Goal: Transaction & Acquisition: Book appointment/travel/reservation

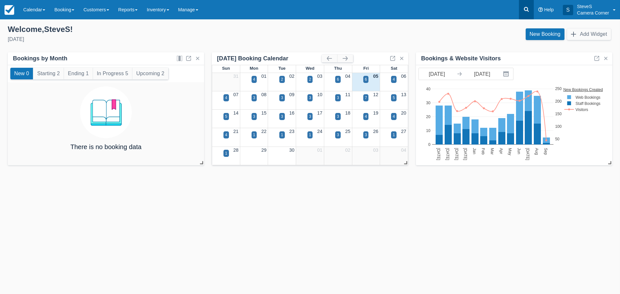
click at [531, 13] on link at bounding box center [526, 9] width 15 height 19
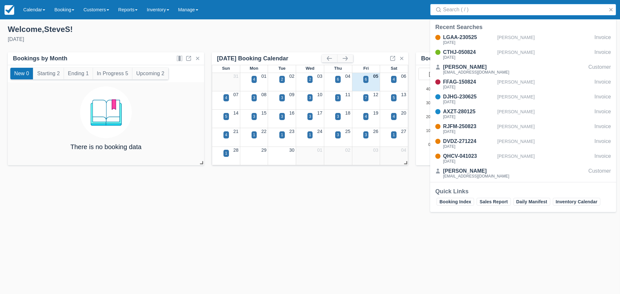
drag, startPoint x: 470, startPoint y: 9, endPoint x: 466, endPoint y: 2, distance: 8.7
click at [470, 9] on input "Search" at bounding box center [524, 10] width 163 height 12
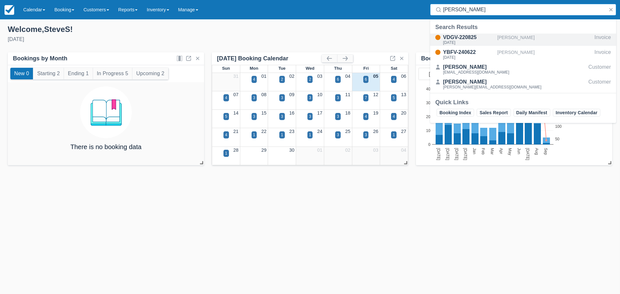
type input "bruss"
click at [468, 37] on div "VDGV-220825" at bounding box center [469, 38] width 52 height 8
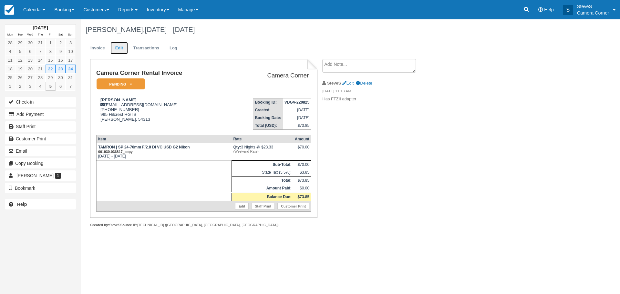
click at [117, 46] on link "Edit" at bounding box center [118, 48] width 17 height 13
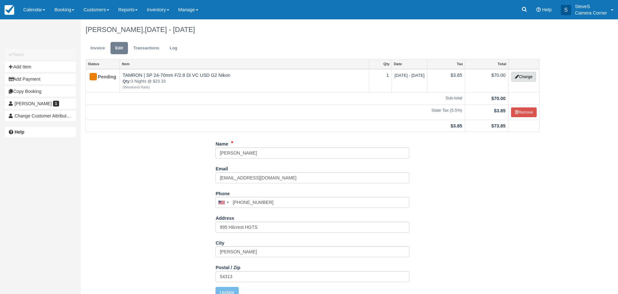
click at [520, 76] on button "Change" at bounding box center [523, 77] width 25 height 10
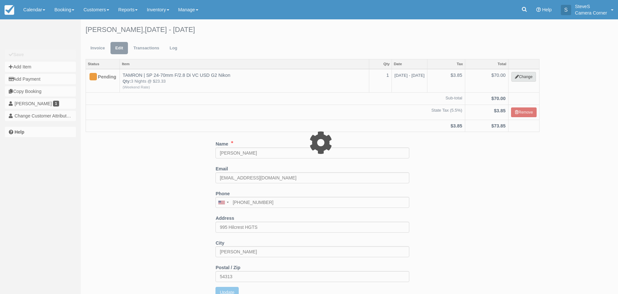
select select "3"
type input "70.00"
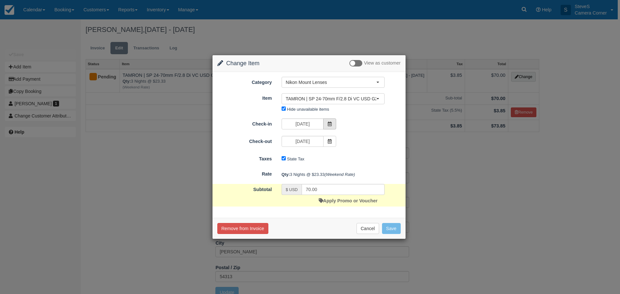
click at [331, 126] on icon at bounding box center [330, 124] width 5 height 5
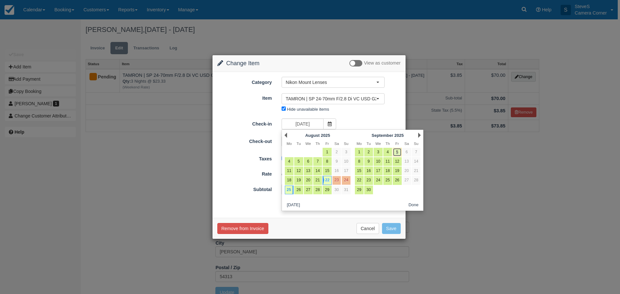
click at [396, 152] on link "5" at bounding box center [397, 152] width 9 height 9
type input "09/05/25"
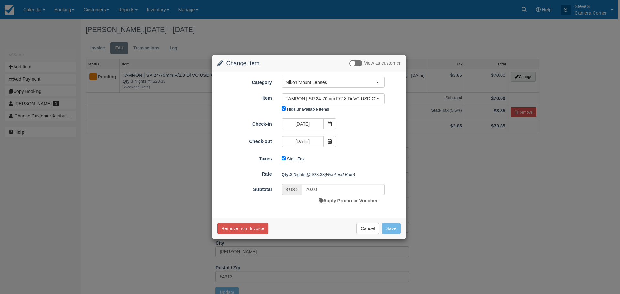
type input "0.00"
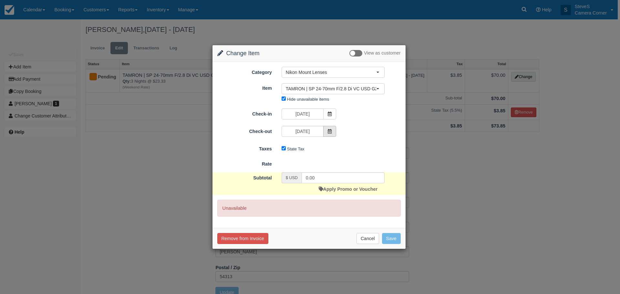
click at [331, 129] on icon at bounding box center [330, 131] width 5 height 5
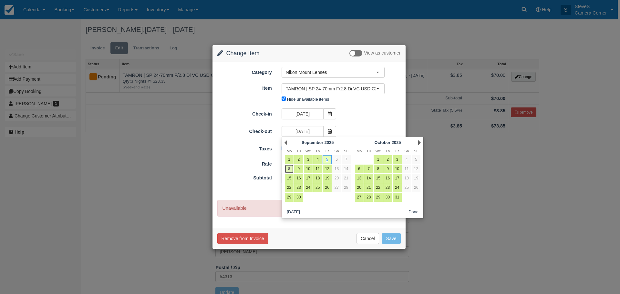
click at [292, 168] on link "8" at bounding box center [289, 169] width 9 height 9
type input "[DATE]"
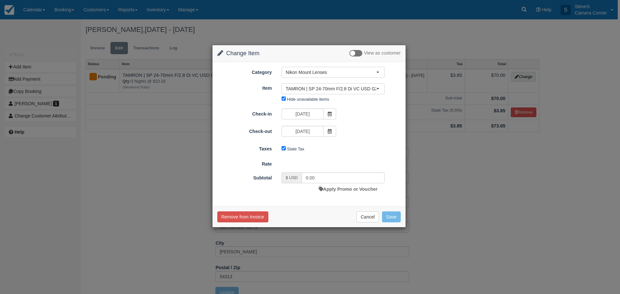
type input "70.00"
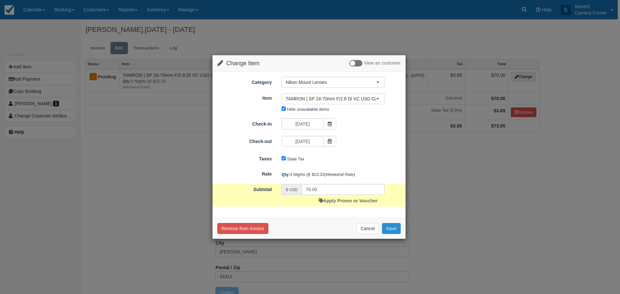
click at [390, 226] on button "Save" at bounding box center [391, 228] width 19 height 11
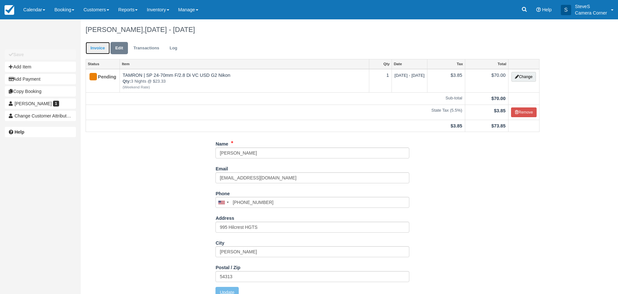
click at [101, 51] on link "Invoice" at bounding box center [98, 48] width 24 height 13
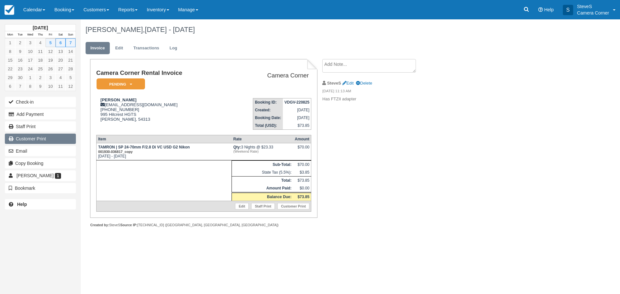
click at [51, 140] on link "Customer Print" at bounding box center [40, 139] width 71 height 10
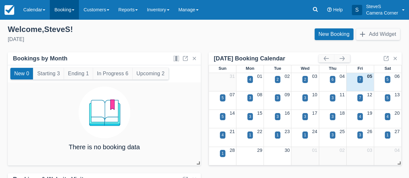
click at [66, 11] on link "Booking" at bounding box center [64, 9] width 29 height 19
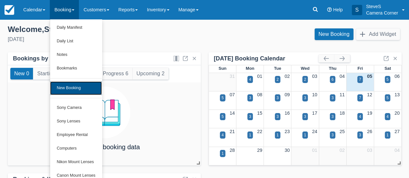
click at [66, 90] on link "New Booking" at bounding box center [76, 88] width 52 height 14
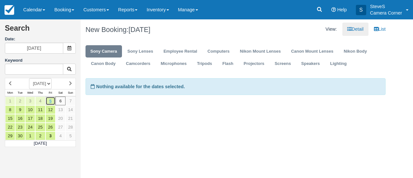
click at [53, 97] on link "5" at bounding box center [51, 101] width 10 height 9
type input "09/05/25"
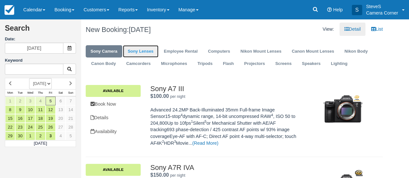
click at [145, 50] on link "Sony Lenses" at bounding box center [141, 51] width 36 height 13
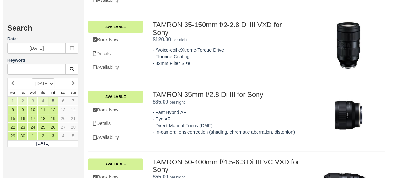
scroll to position [517, 0]
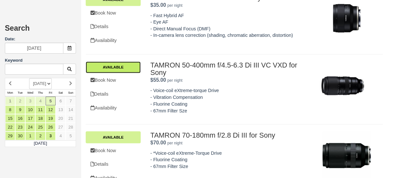
click at [123, 68] on link "Available" at bounding box center [113, 67] width 55 height 12
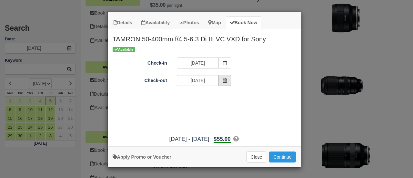
click at [228, 79] on span "Item Modal" at bounding box center [225, 80] width 13 height 11
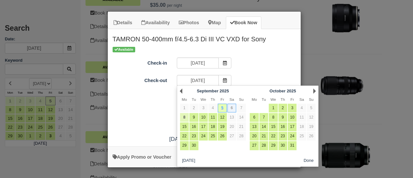
click at [185, 116] on link "8" at bounding box center [184, 117] width 9 height 9
type input "09/08/25"
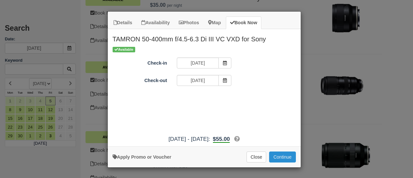
click at [289, 159] on button "Continue" at bounding box center [282, 157] width 26 height 11
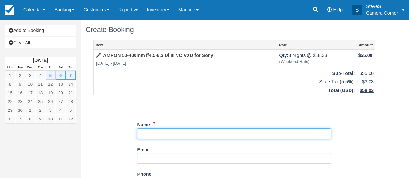
click at [193, 133] on input "Name" at bounding box center [234, 133] width 194 height 11
type input "g"
type input "[PERSON_NAME]"
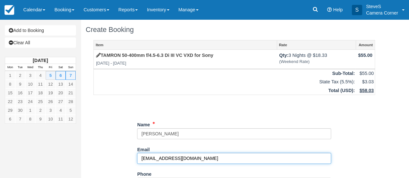
type input "[EMAIL_ADDRESS][DOMAIN_NAME]"
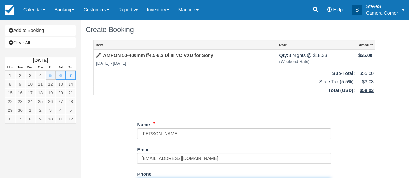
scroll to position [10, 0]
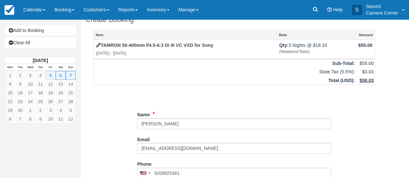
type input "(920) 982-5461"
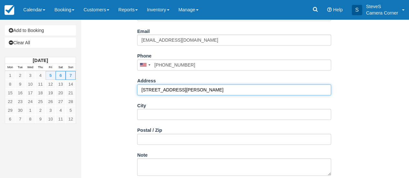
type input "[STREET_ADDRESS][PERSON_NAME]"
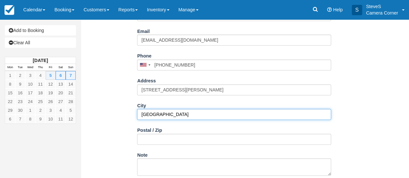
type input "New London"
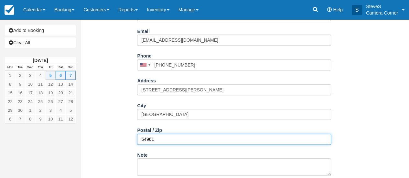
type input "54961"
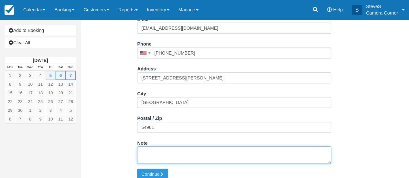
scroll to position [136, 0]
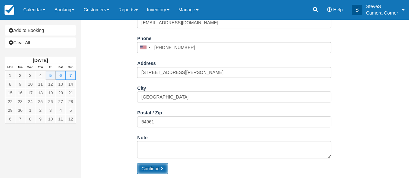
click at [160, 168] on button "Continue" at bounding box center [152, 168] width 31 height 11
type input "+19209825461"
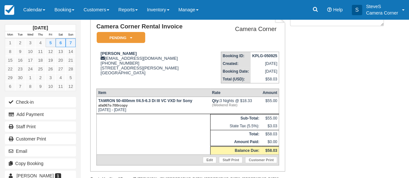
scroll to position [63, 0]
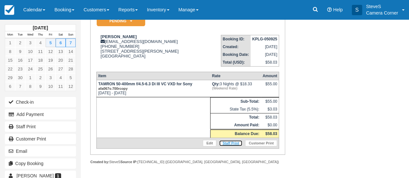
click at [232, 144] on link "Staff Print" at bounding box center [231, 143] width 24 height 6
